Goal: Obtain resource: Download file/media

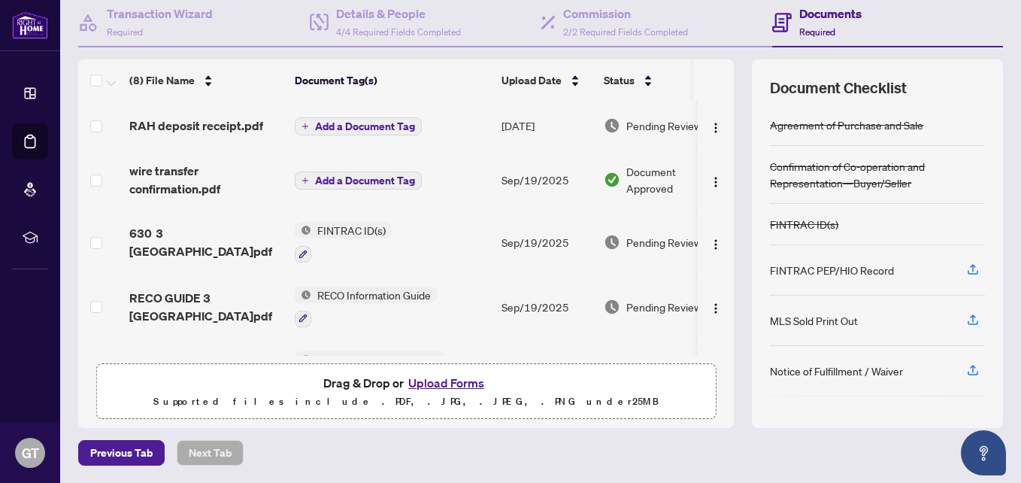
scroll to position [71, 0]
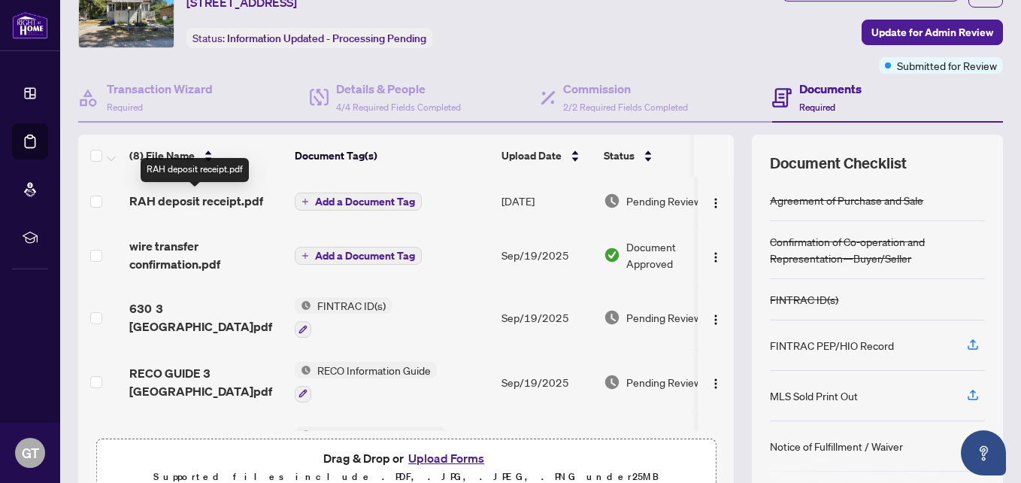
click at [227, 198] on span "RAH deposit receipt.pdf" at bounding box center [196, 201] width 134 height 18
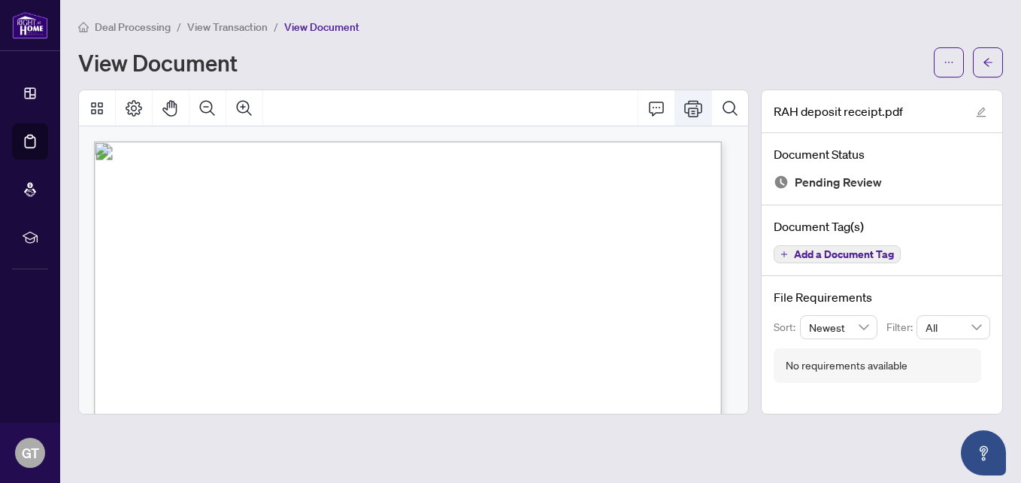
click at [701, 102] on icon "Print" at bounding box center [693, 108] width 18 height 17
